Goal: Find specific page/section: Find specific page/section

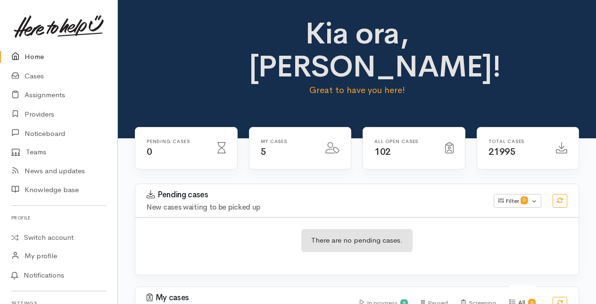
click at [39, 58] on link "Home" at bounding box center [58, 56] width 117 height 19
click at [38, 58] on link "Home" at bounding box center [58, 56] width 117 height 19
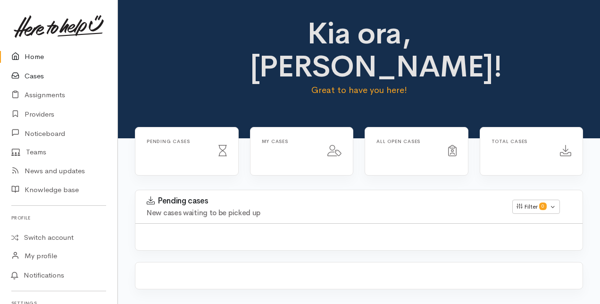
click at [36, 75] on link "Cases" at bounding box center [58, 75] width 117 height 19
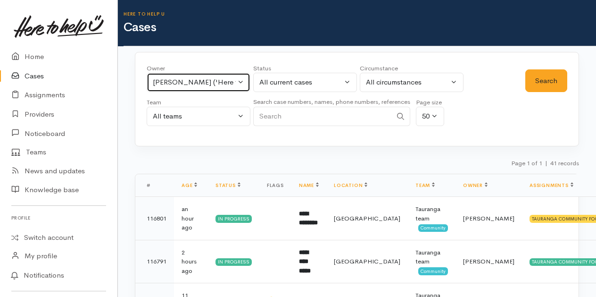
click at [238, 80] on button "Malia Stowers ('Here to help u')" at bounding box center [199, 82] width 104 height 19
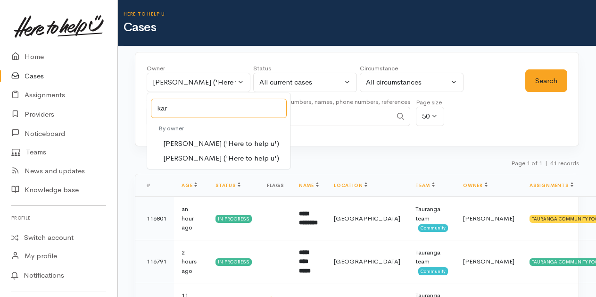
type input "kar"
drag, startPoint x: 184, startPoint y: 143, endPoint x: 166, endPoint y: 143, distance: 17.9
click at [184, 143] on span "Karli Morris ('Here to help u')" at bounding box center [221, 143] width 116 height 11
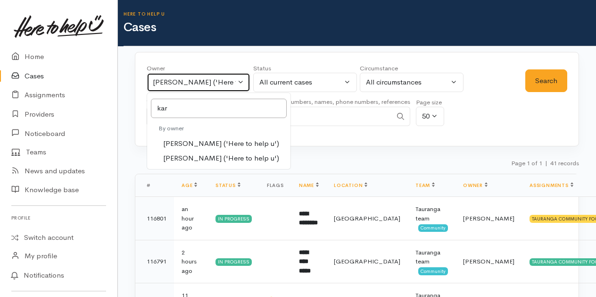
select select "435"
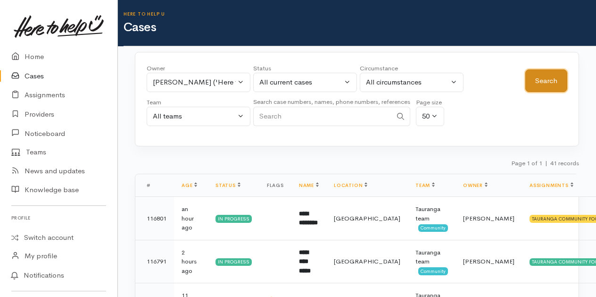
click at [545, 80] on button "Search" at bounding box center [546, 80] width 42 height 23
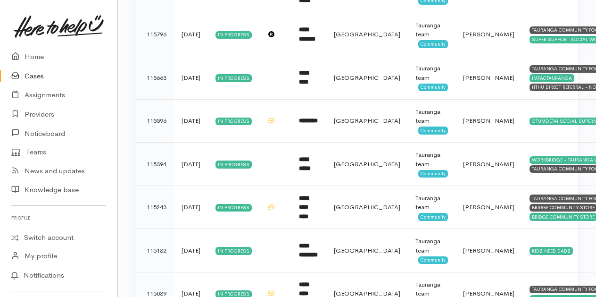
scroll to position [1053, 0]
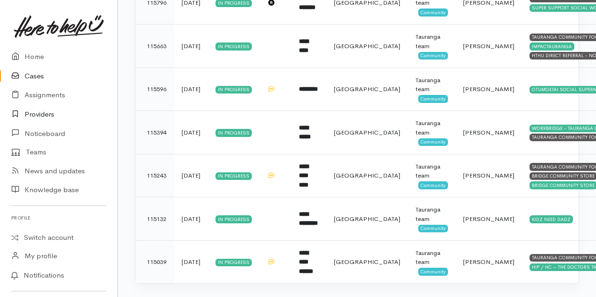
click at [38, 114] on link "Providers" at bounding box center [58, 114] width 117 height 19
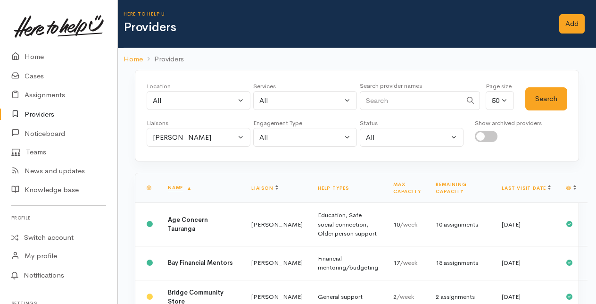
click at [386, 97] on input "Search" at bounding box center [411, 100] width 102 height 19
type input "kidz"
click at [554, 92] on button "Search" at bounding box center [546, 98] width 42 height 23
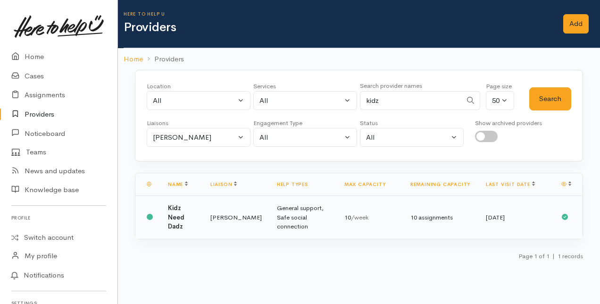
click at [191, 215] on td "Kidz Need Dadz" at bounding box center [181, 217] width 42 height 43
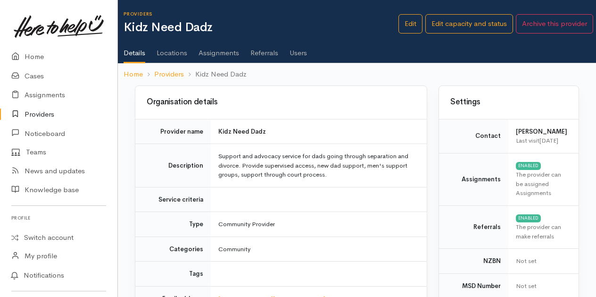
click at [300, 52] on link "Users" at bounding box center [297, 49] width 17 height 26
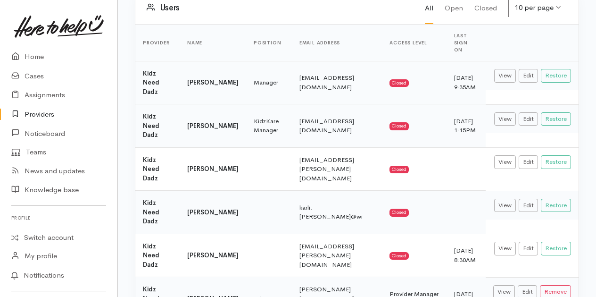
scroll to position [115, 0]
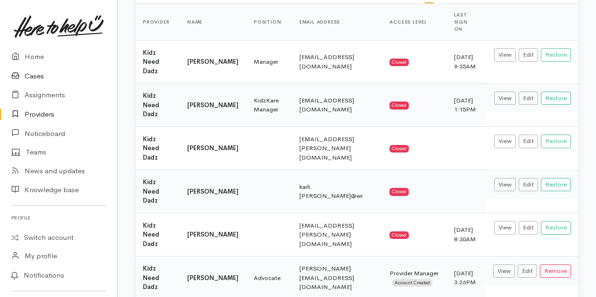
click at [32, 74] on link "Cases" at bounding box center [58, 75] width 117 height 19
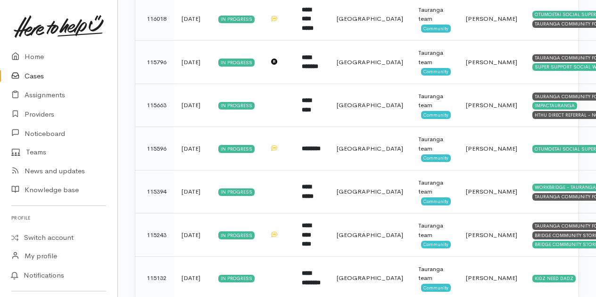
scroll to position [1053, 0]
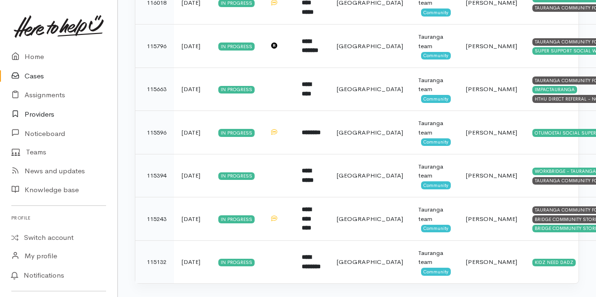
click at [33, 112] on link "Providers" at bounding box center [58, 114] width 117 height 19
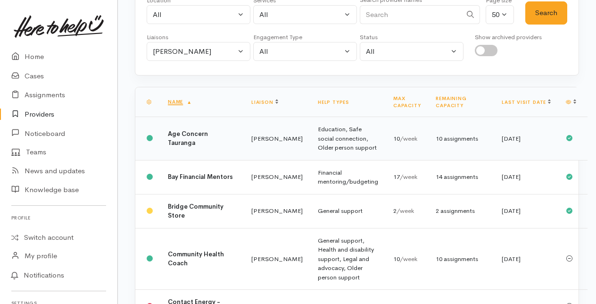
scroll to position [94, 0]
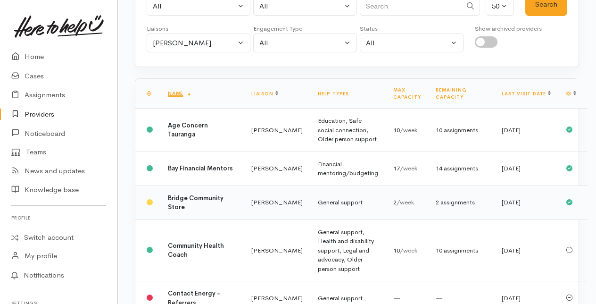
click at [181, 212] on td "Bridge Community Store" at bounding box center [201, 202] width 83 height 34
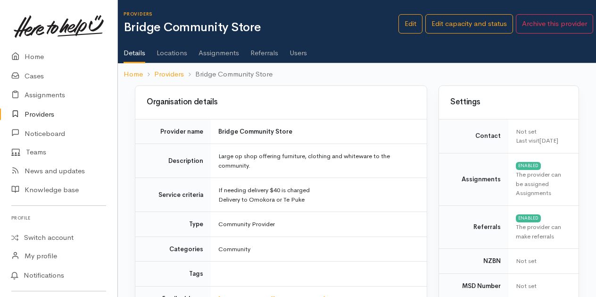
click at [214, 55] on link "Assignments" at bounding box center [218, 49] width 41 height 26
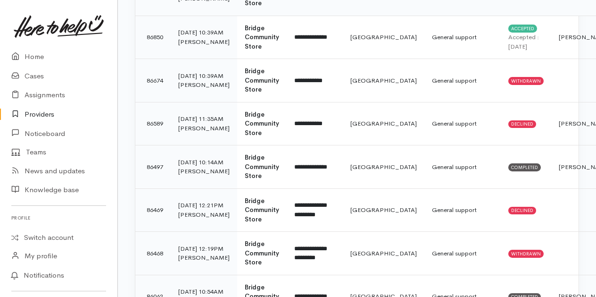
scroll to position [250, 0]
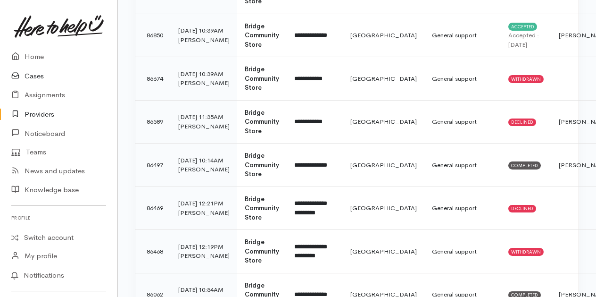
click at [34, 74] on link "Cases" at bounding box center [58, 75] width 117 height 19
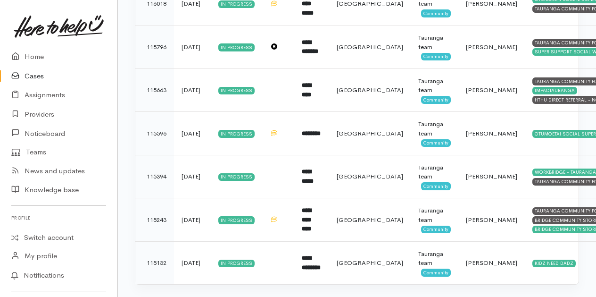
scroll to position [1053, 0]
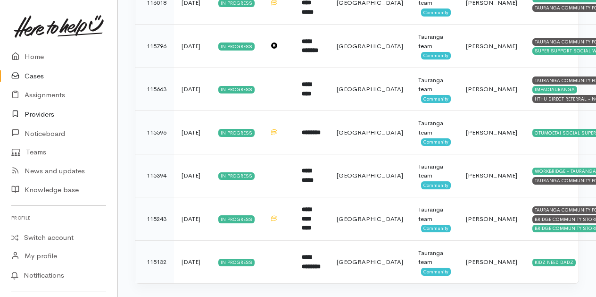
click at [37, 114] on link "Providers" at bounding box center [58, 114] width 117 height 19
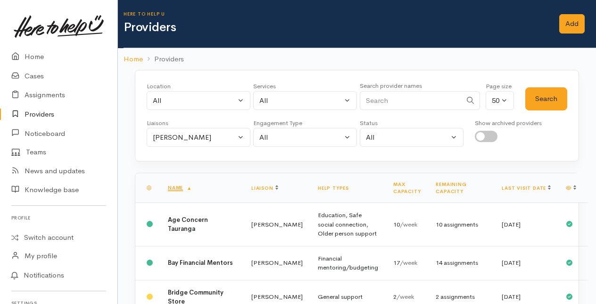
click at [377, 100] on input "Search" at bounding box center [411, 100] width 102 height 19
type input "social"
click at [537, 101] on button "Search" at bounding box center [546, 98] width 42 height 23
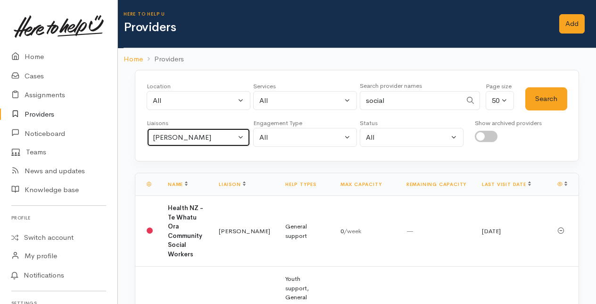
click at [240, 135] on button "Amanda Gabb" at bounding box center [199, 137] width 104 height 19
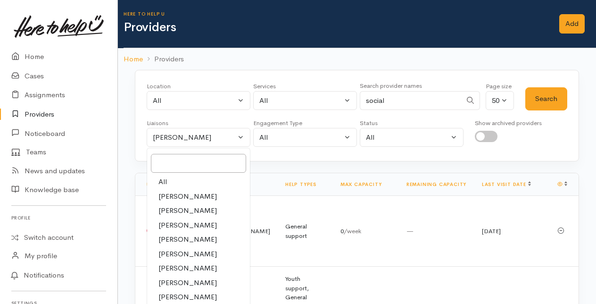
click at [166, 180] on link "All" at bounding box center [198, 181] width 103 height 15
select select "null"
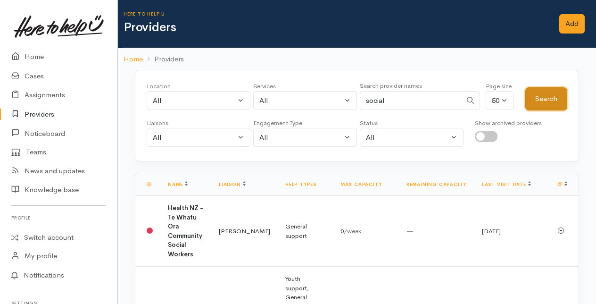
click at [549, 96] on button "Search" at bounding box center [546, 98] width 42 height 23
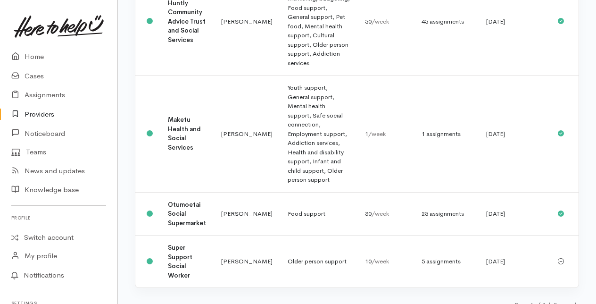
scroll to position [314, 0]
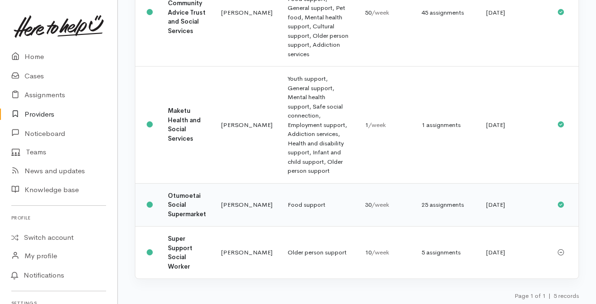
click at [197, 206] on td "Otumoetai Social Supermarket" at bounding box center [186, 204] width 53 height 43
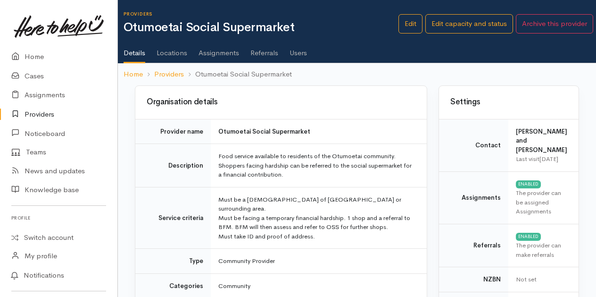
click at [217, 53] on link "Assignments" at bounding box center [218, 49] width 41 height 26
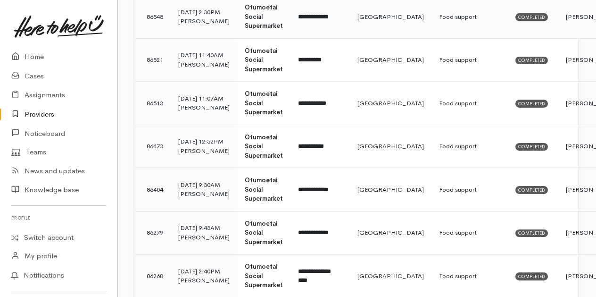
scroll to position [1414, 0]
